Goal: Task Accomplishment & Management: Manage account settings

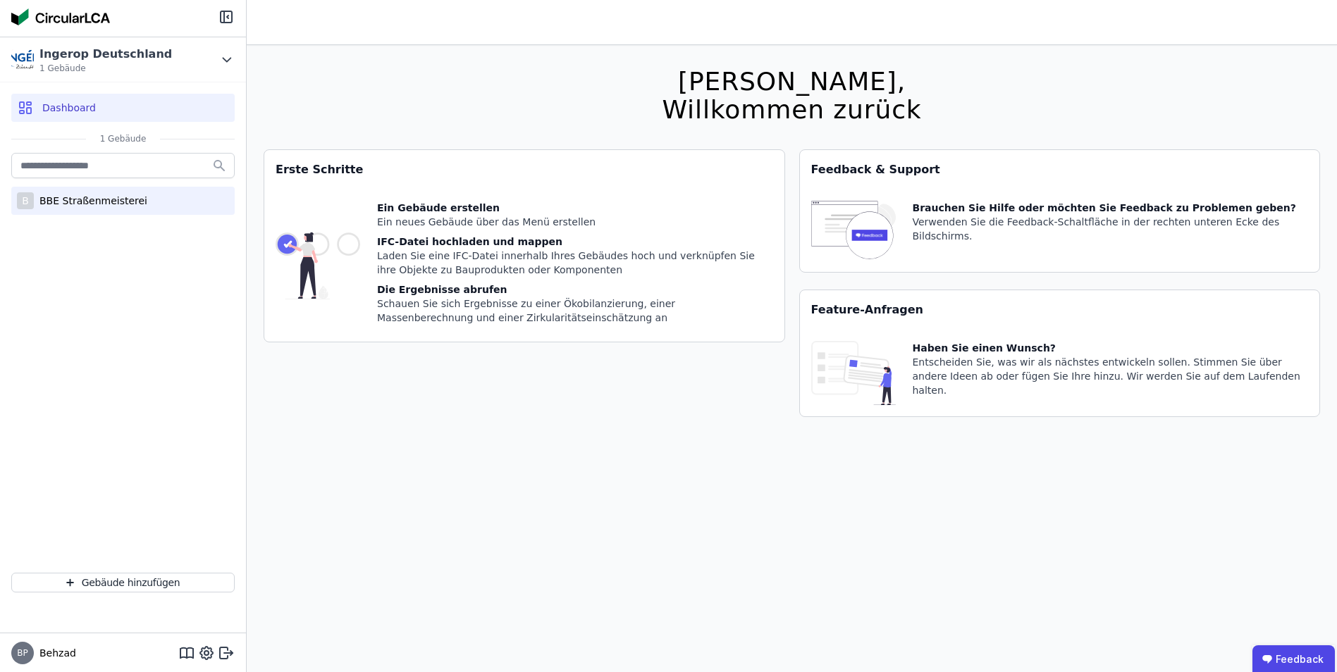
click at [89, 202] on div "BBE Straßenmeisterei" at bounding box center [90, 201] width 113 height 14
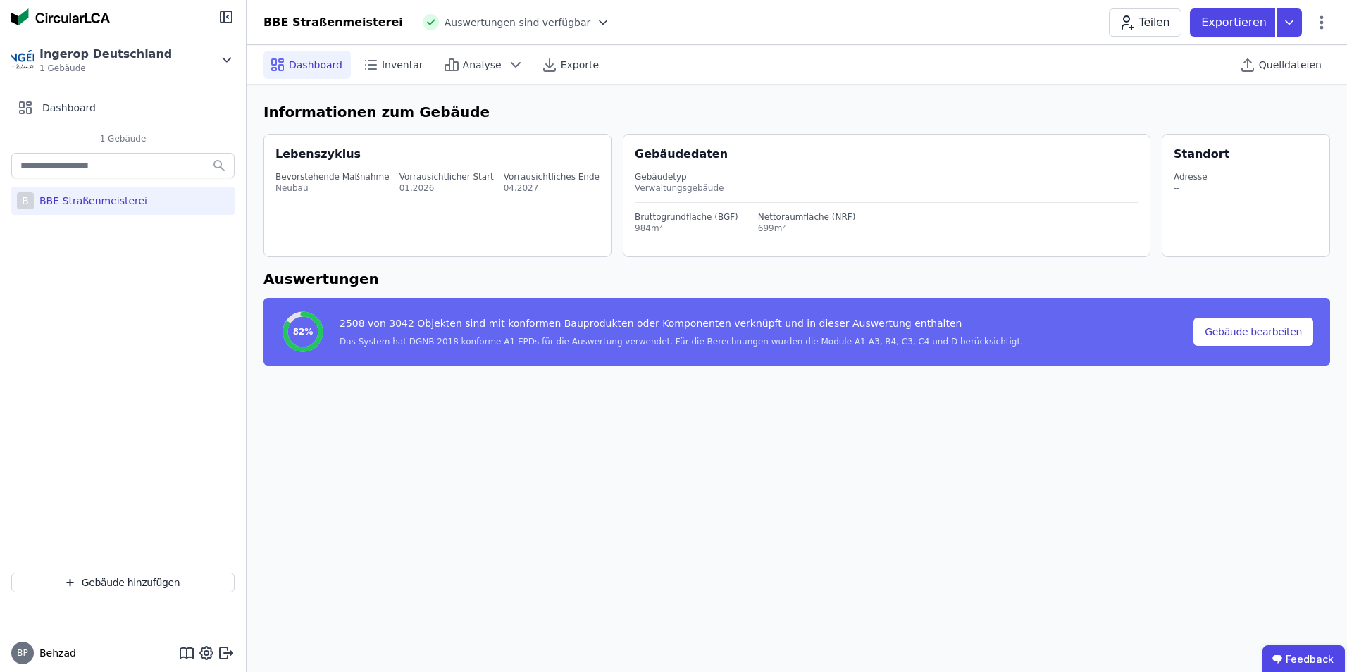
select select "*"
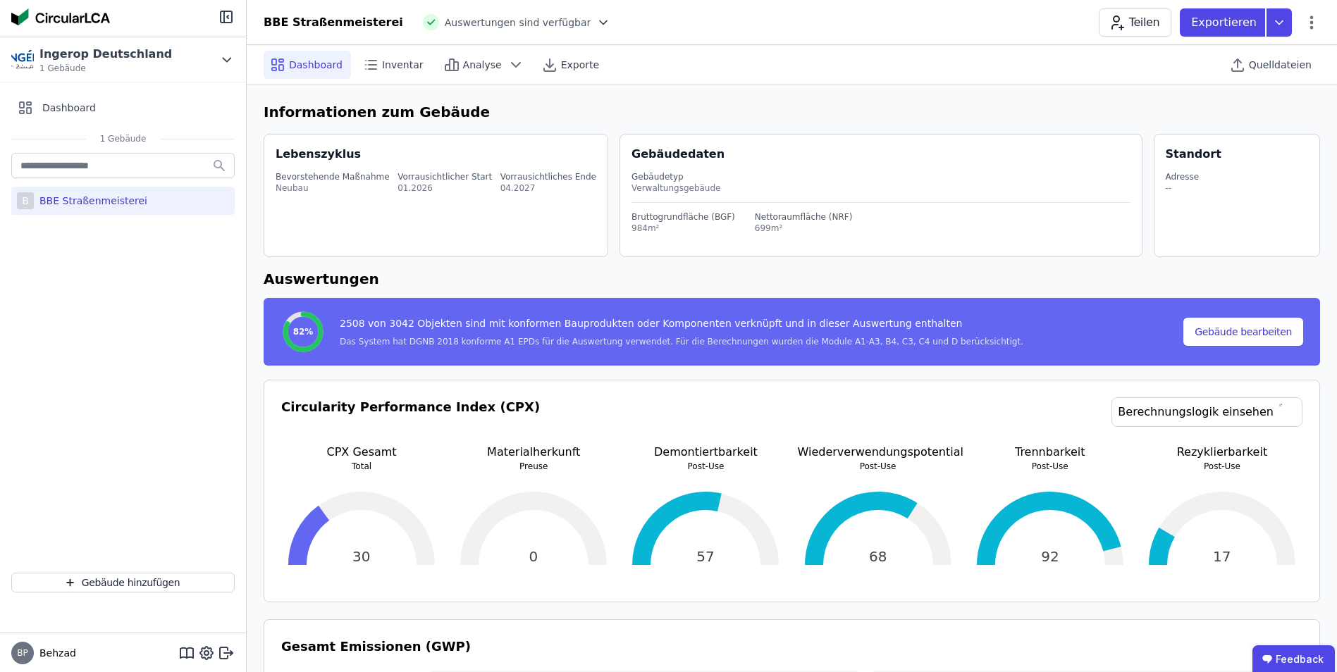
click at [1325, 16] on div "BBE Straßenmeisterei Auswertungen sind verfügbar Teilen Exportieren" at bounding box center [792, 22] width 1090 height 28
click at [1318, 19] on icon at bounding box center [1311, 22] width 17 height 17
click at [760, 56] on div "Dashboard Inventar Analyse Exporte Quelldateien" at bounding box center [792, 64] width 1056 height 39
click at [97, 64] on span "1 Gebäude" at bounding box center [105, 68] width 132 height 11
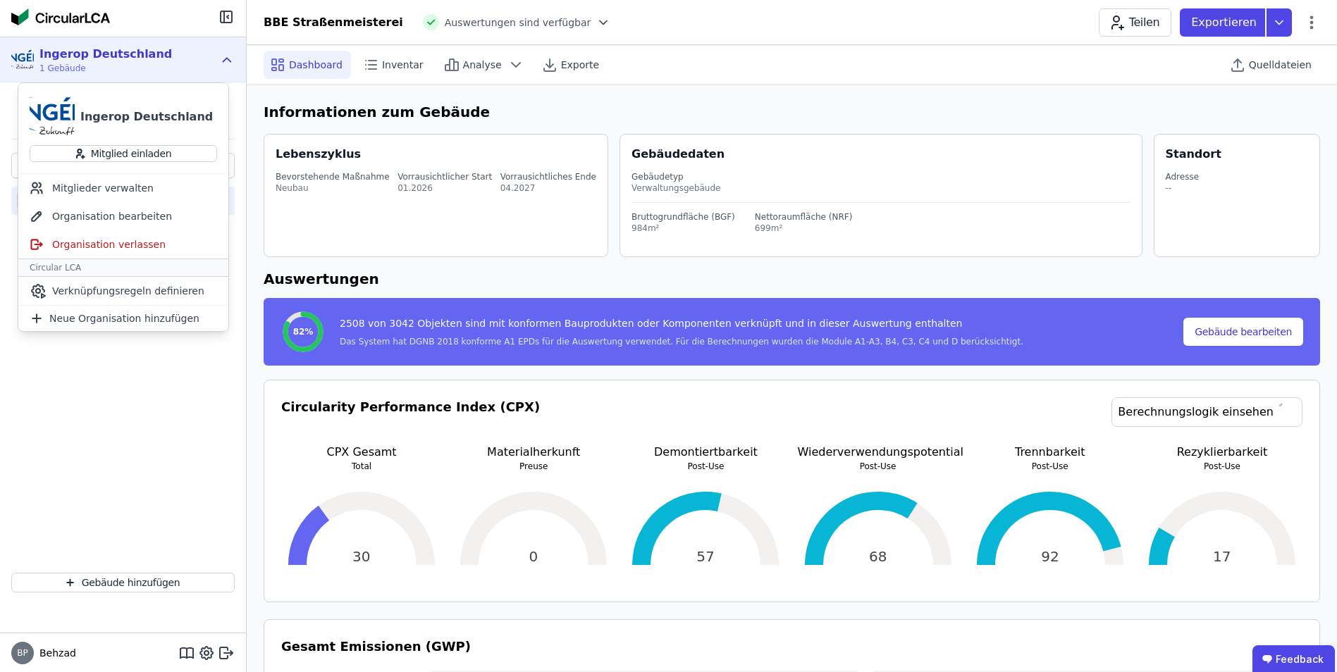
click at [100, 120] on div "Ingerop Deutschland" at bounding box center [146, 117] width 132 height 17
click at [63, 193] on div "Mitglieder verwalten" at bounding box center [123, 188] width 210 height 28
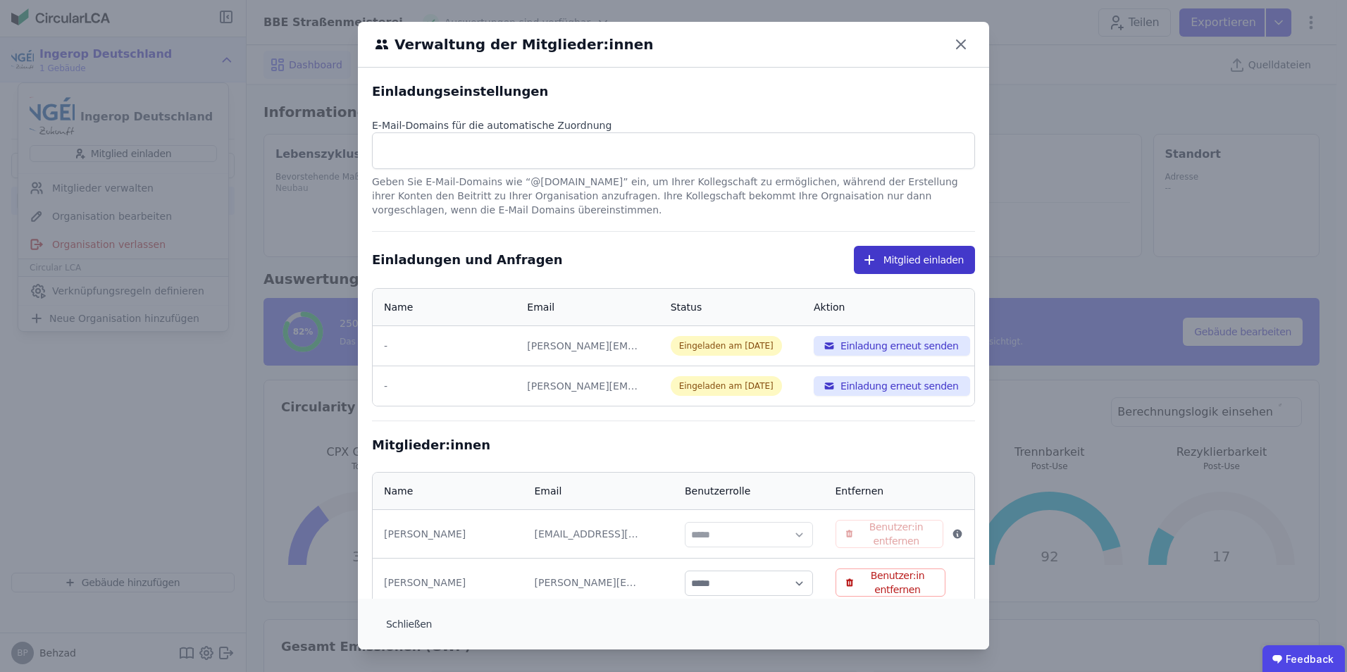
click at [862, 268] on button "Mitglied einladen" at bounding box center [914, 260] width 121 height 28
select select "*"
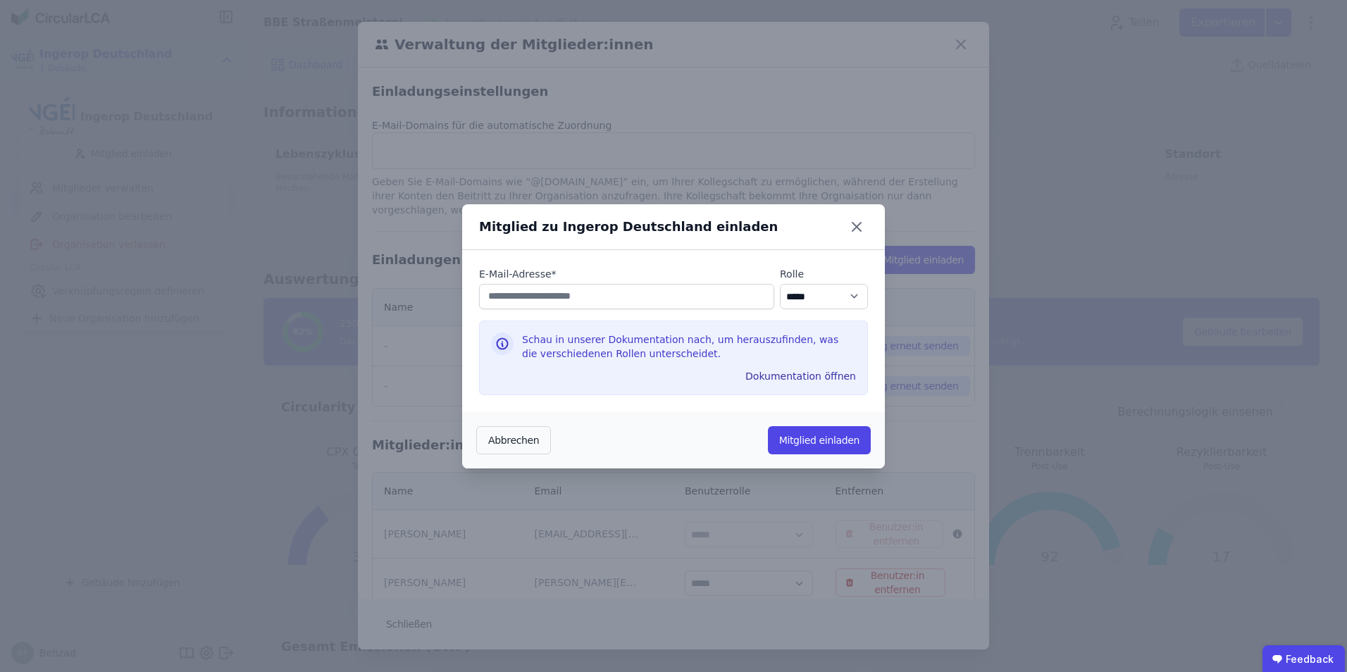
click at [517, 297] on input "email" at bounding box center [626, 296] width 295 height 25
click at [482, 269] on label "E-Mail-Adresse *" at bounding box center [626, 274] width 295 height 14
click at [537, 289] on input "email" at bounding box center [626, 296] width 295 height 25
type input "*"
click at [858, 216] on icon at bounding box center [856, 227] width 23 height 23
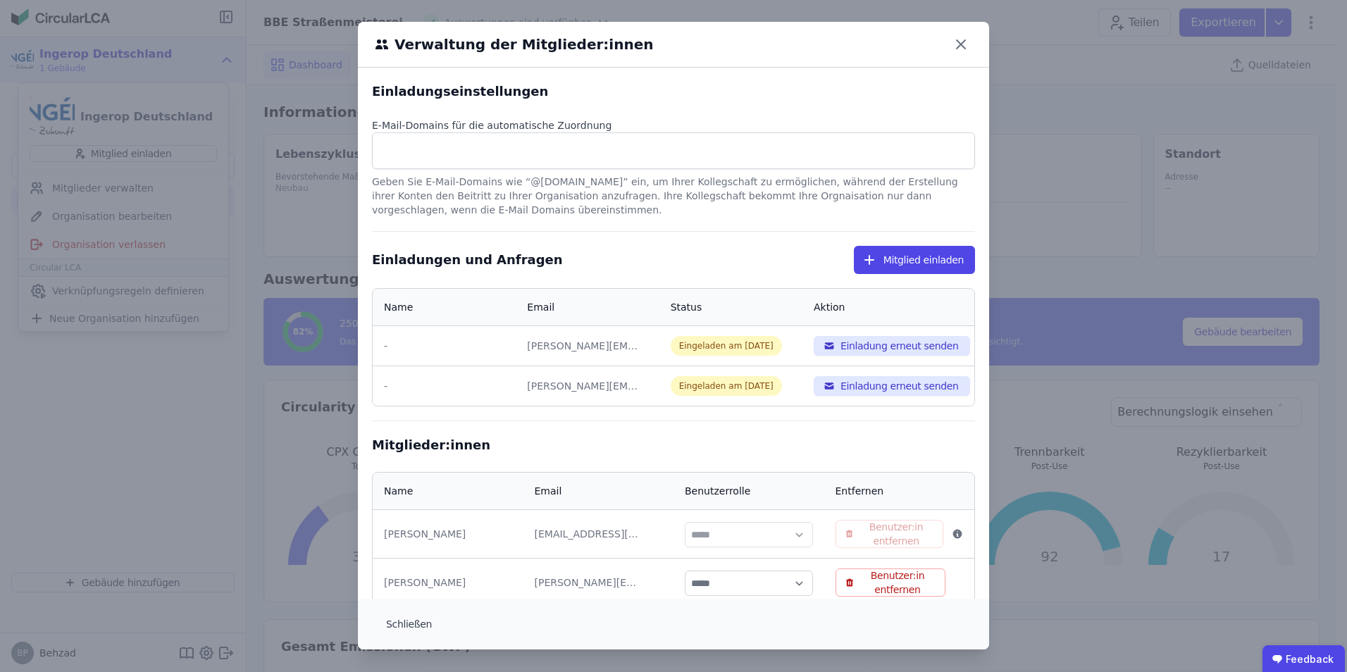
click at [670, 285] on div "Einladungen und Anfragen Mitglied einladen Name Email Status Aktion - [EMAIL_AD…" at bounding box center [673, 327] width 603 height 190
click at [625, 274] on div "Einladungen und Anfragen Mitglied einladen Name Email Status Aktion - [EMAIL_AD…" at bounding box center [673, 327] width 603 height 190
click at [500, 146] on input at bounding box center [673, 150] width 585 height 23
click at [749, 261] on div "Einladungen und Anfragen Mitglied einladen" at bounding box center [673, 260] width 603 height 28
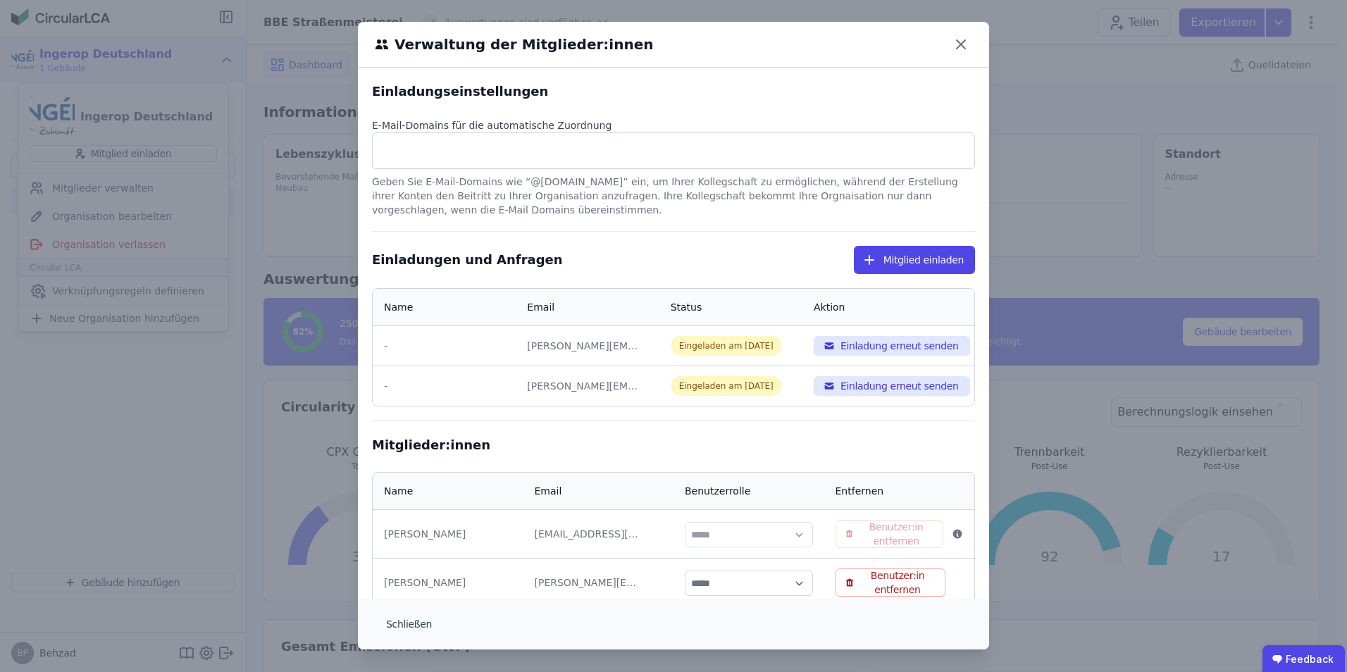
click at [682, 259] on div "Einladungen und Anfragen Mitglied einladen" at bounding box center [673, 260] width 603 height 28
click at [956, 49] on icon at bounding box center [961, 44] width 23 height 23
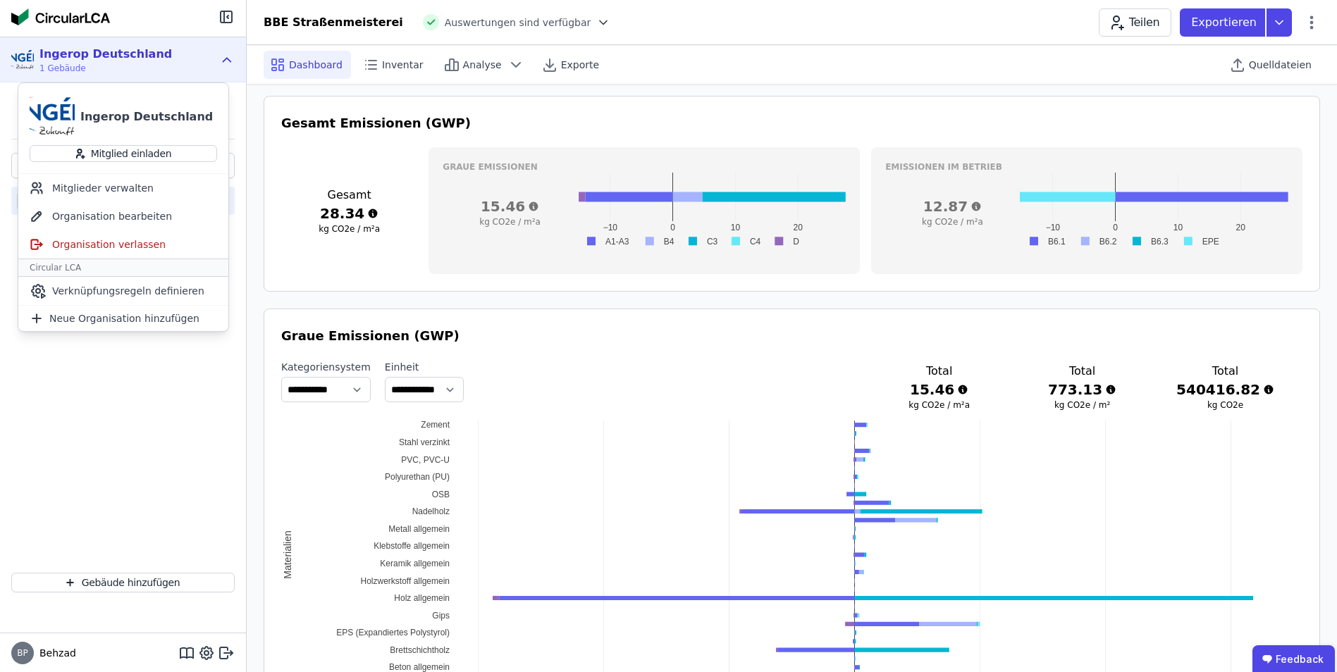
scroll to position [564, 0]
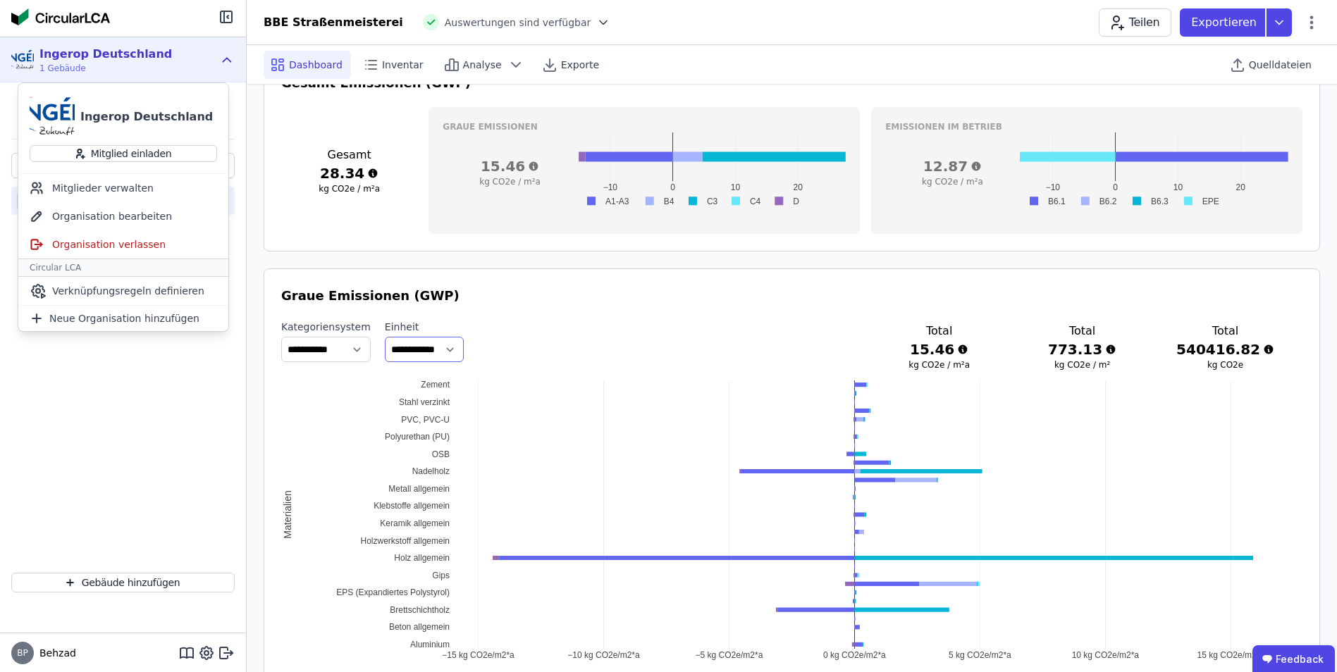
click at [464, 345] on select "**********" at bounding box center [424, 349] width 79 height 25
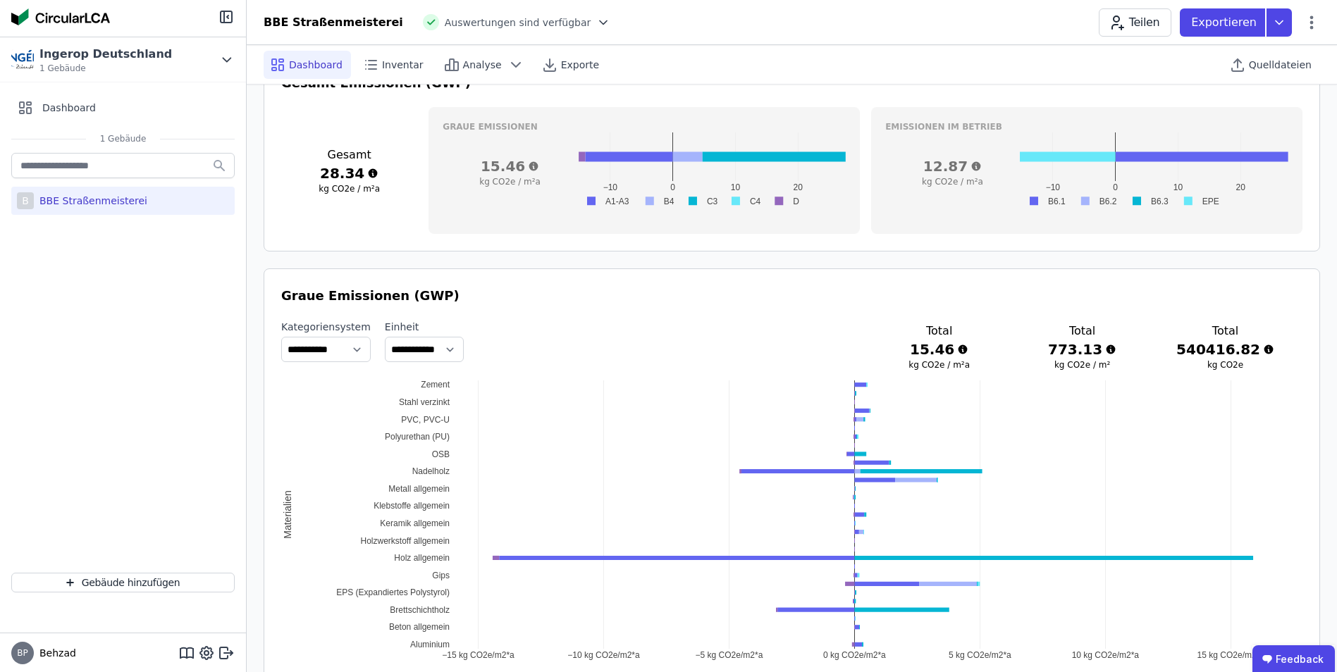
click at [539, 322] on div "**********" at bounding box center [791, 347] width 1021 height 54
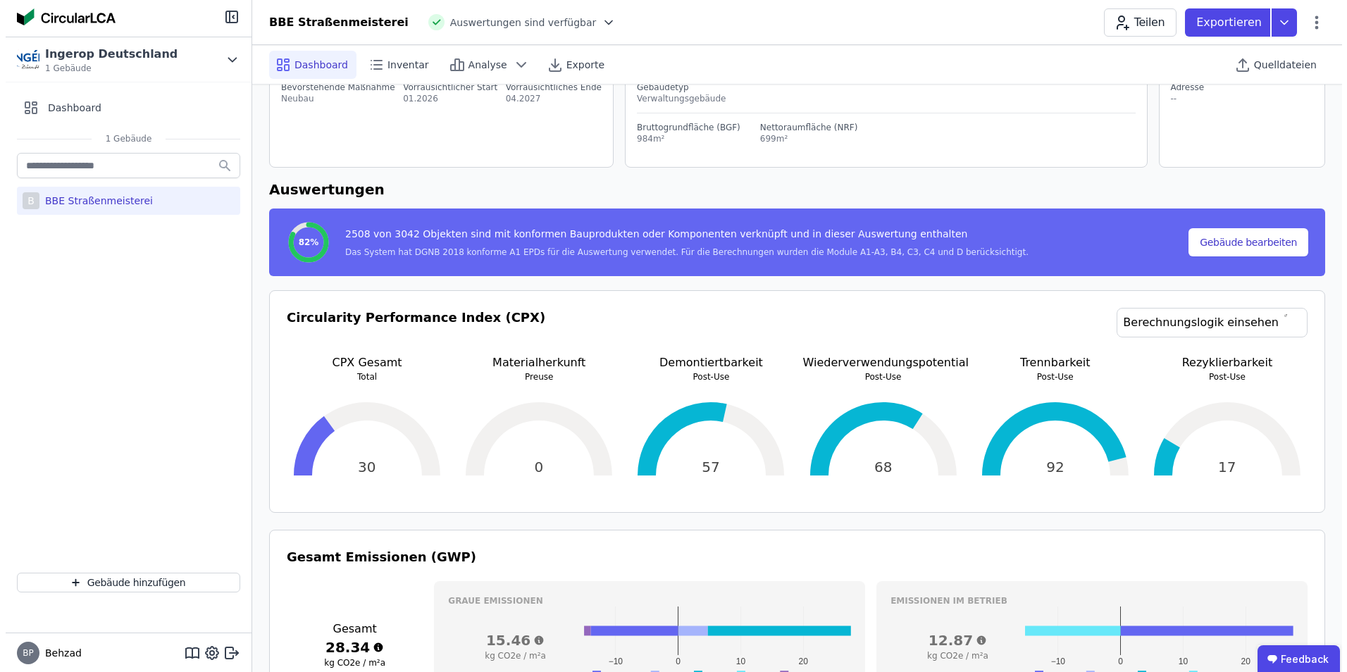
scroll to position [0, 0]
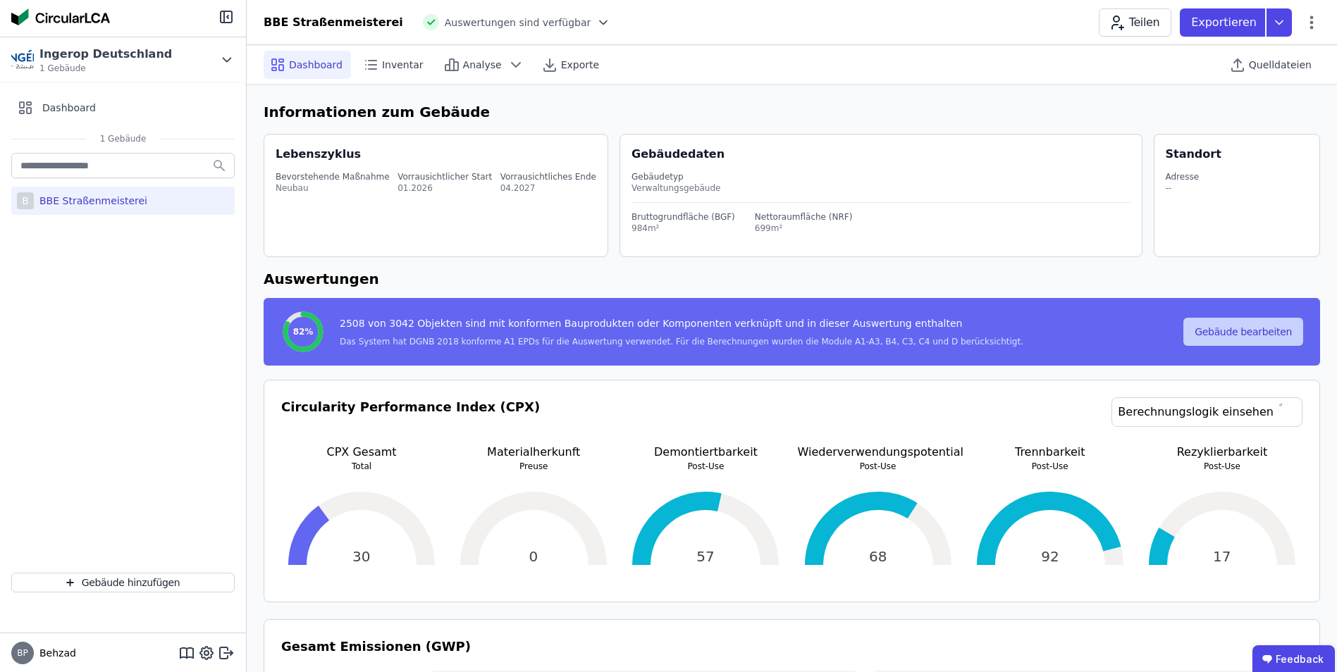
click at [1230, 336] on button "Gebäude bearbeiten" at bounding box center [1243, 332] width 120 height 28
select select "**********"
select select "*"
select select "**********"
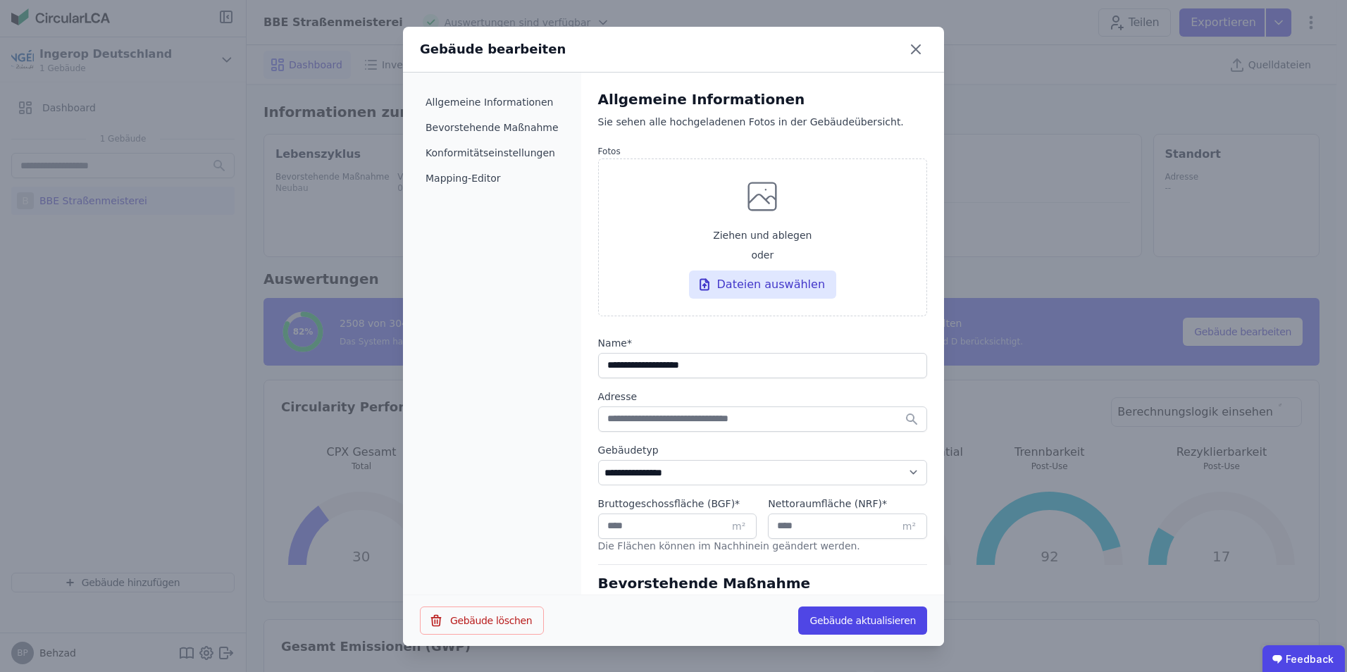
scroll to position [352, 0]
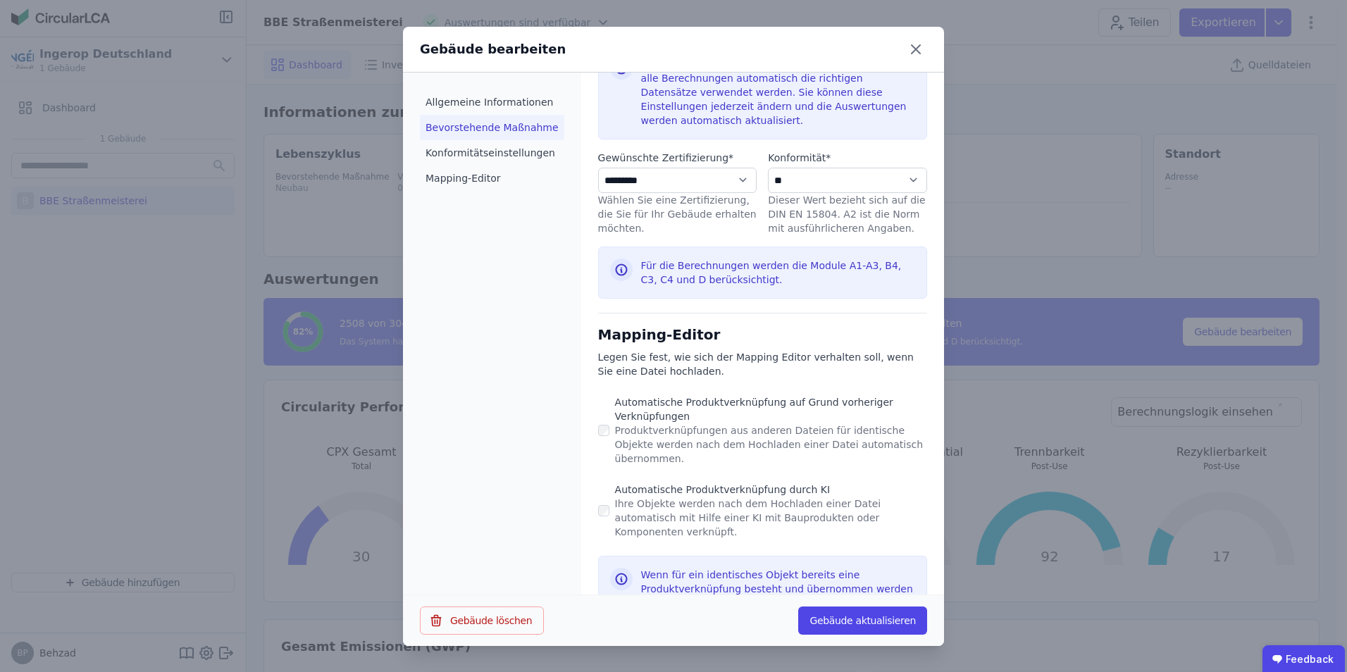
click at [475, 122] on li "Bevorstehende Maßnahme" at bounding box center [492, 127] width 144 height 25
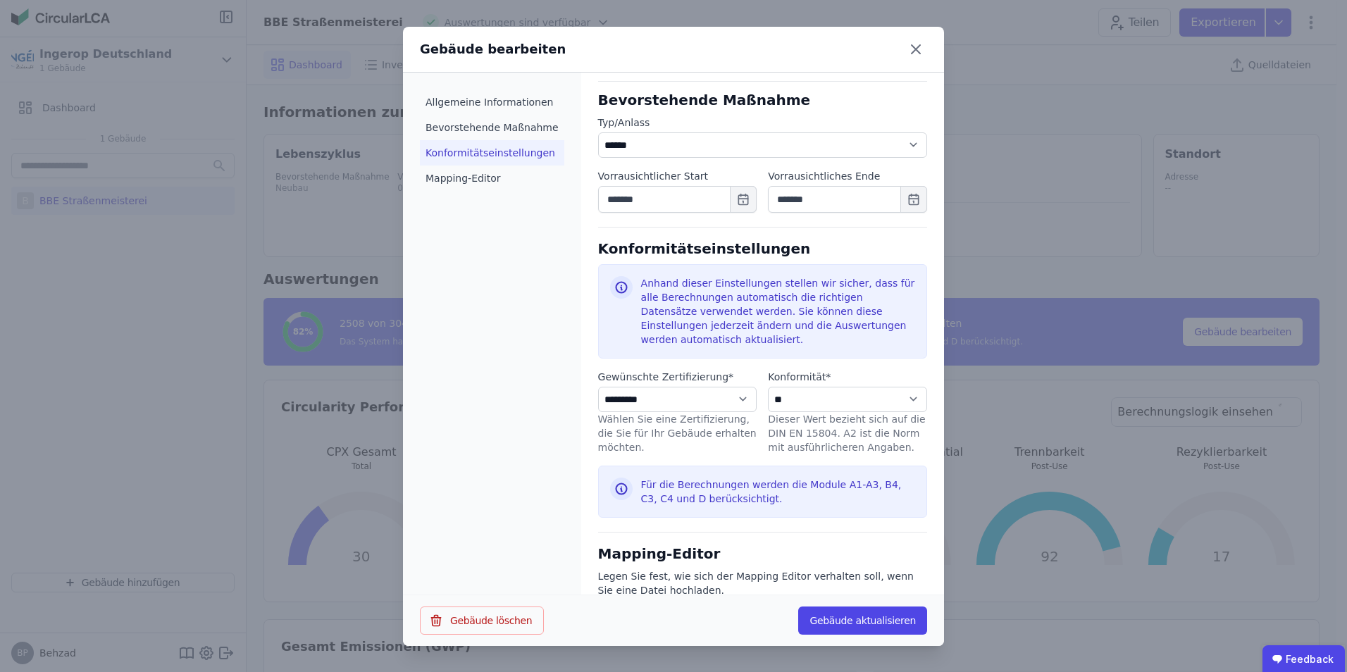
click at [475, 146] on li "Konformitätseinstellungen" at bounding box center [492, 152] width 144 height 25
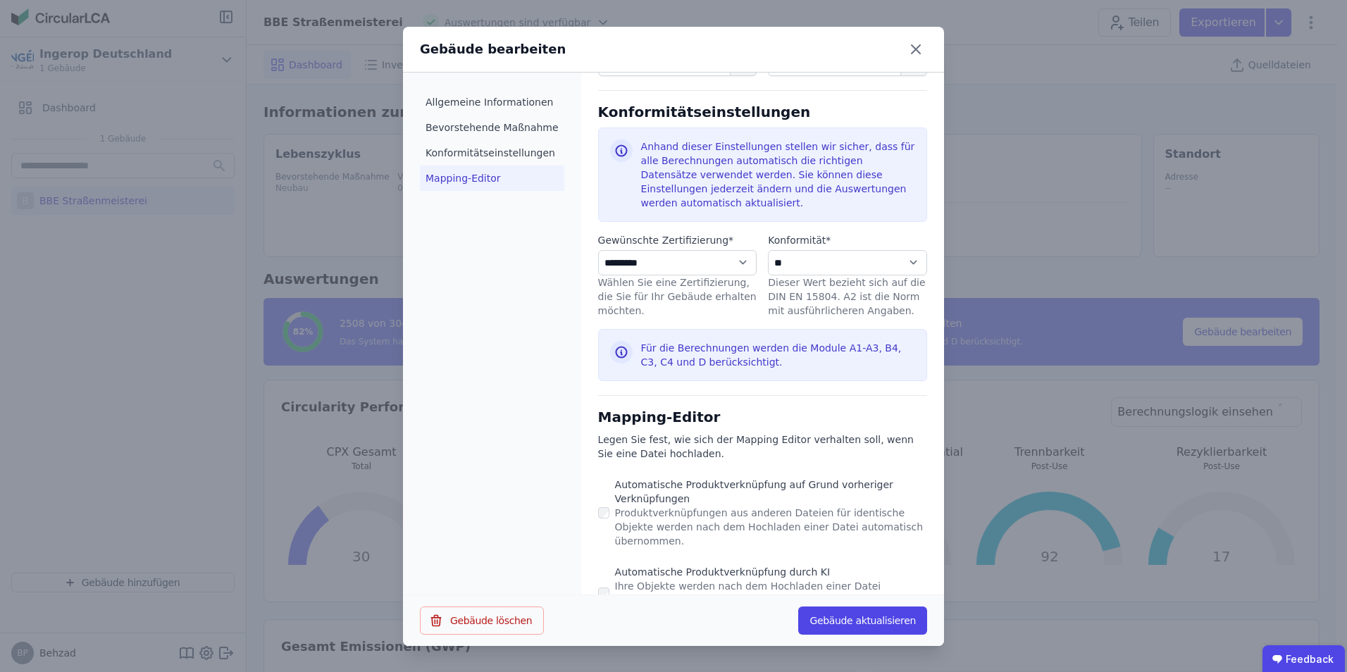
click at [459, 168] on li "Mapping-Editor" at bounding box center [492, 178] width 144 height 25
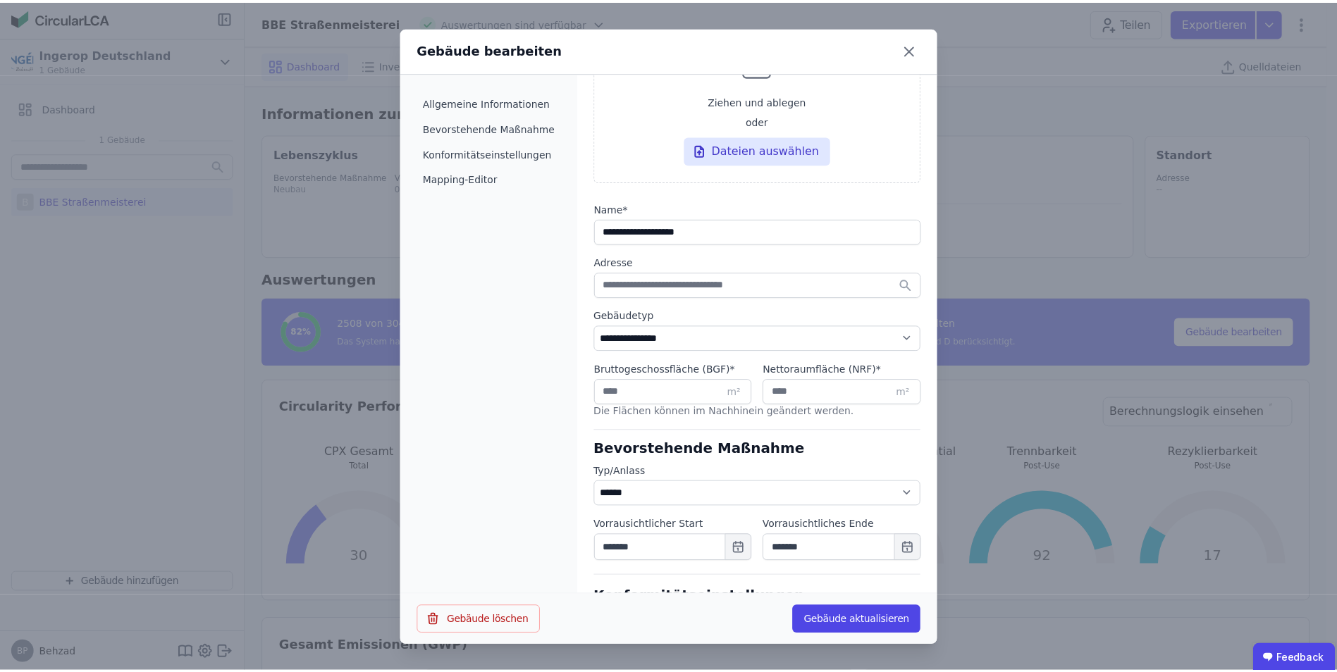
scroll to position [0, 0]
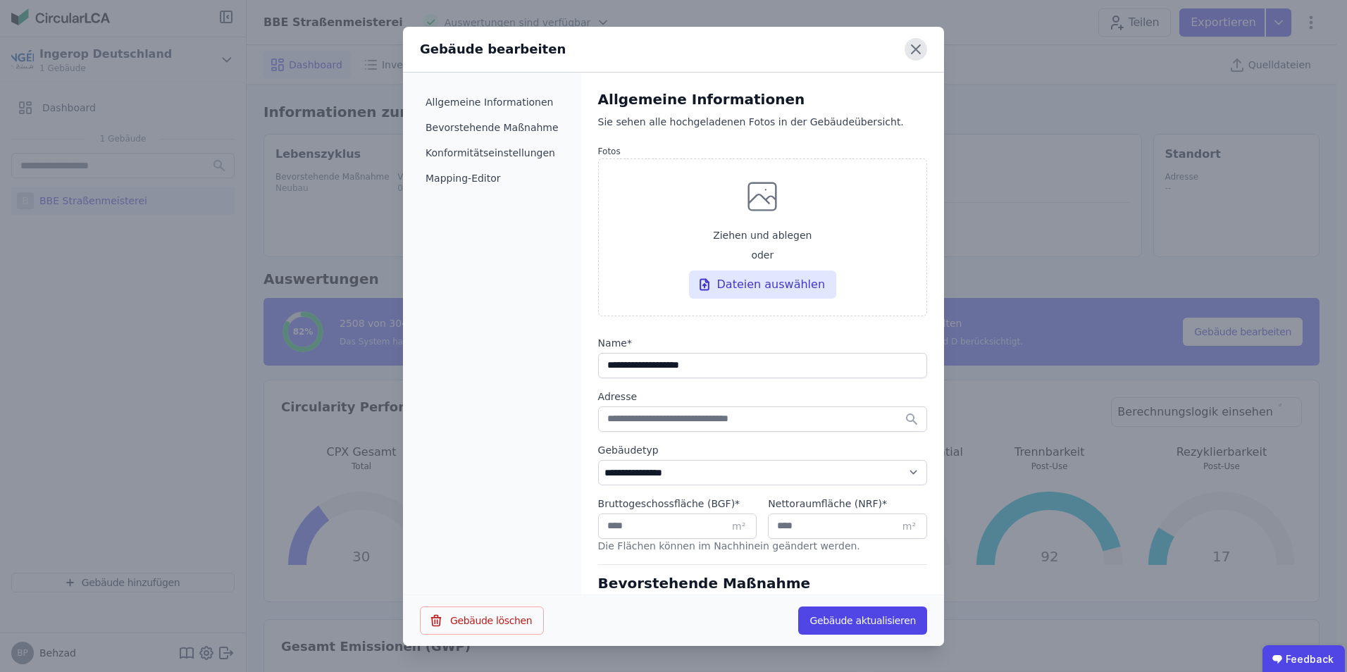
click at [917, 44] on icon at bounding box center [916, 49] width 23 height 23
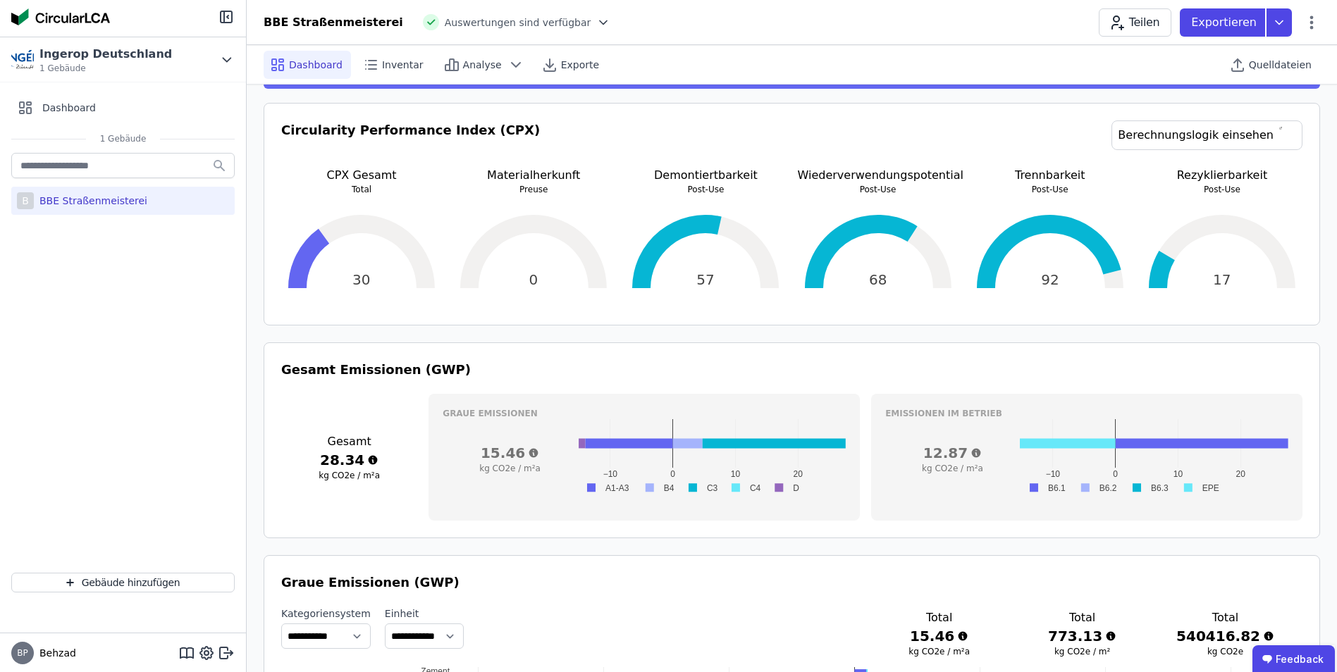
scroll to position [141, 0]
